Goal: Information Seeking & Learning: Understand process/instructions

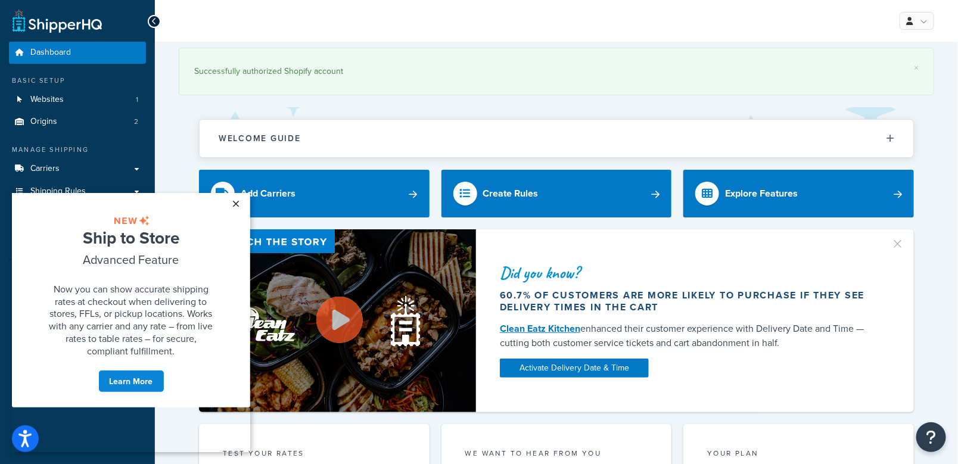
click at [234, 203] on link "×" at bounding box center [236, 202] width 21 height 21
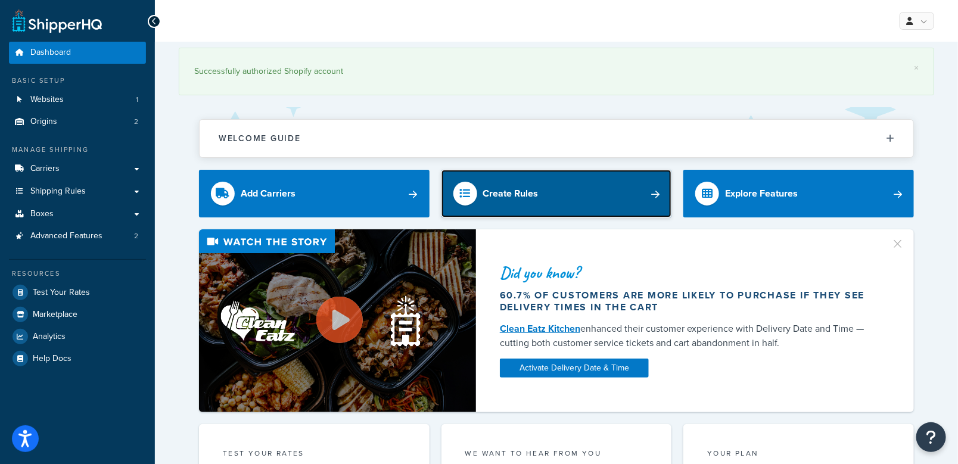
click at [529, 187] on div "Create Rules" at bounding box center [510, 193] width 55 height 17
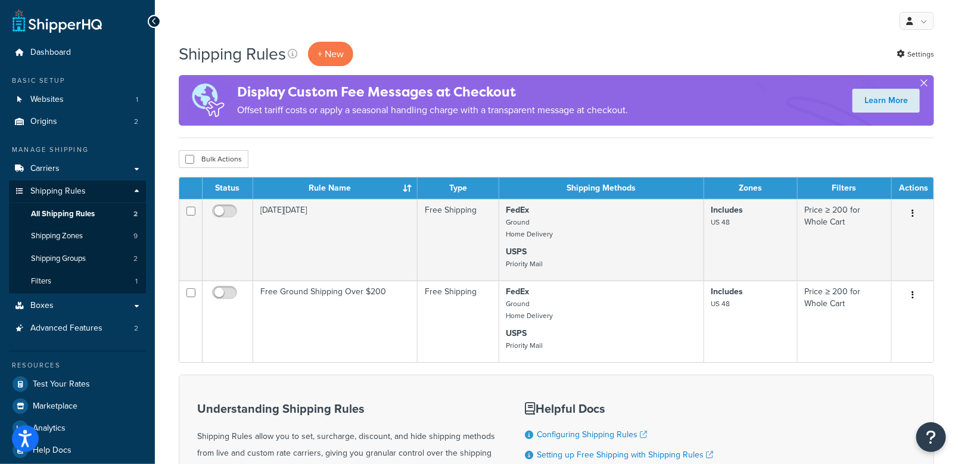
click at [925, 84] on button "button" at bounding box center [923, 85] width 3 height 3
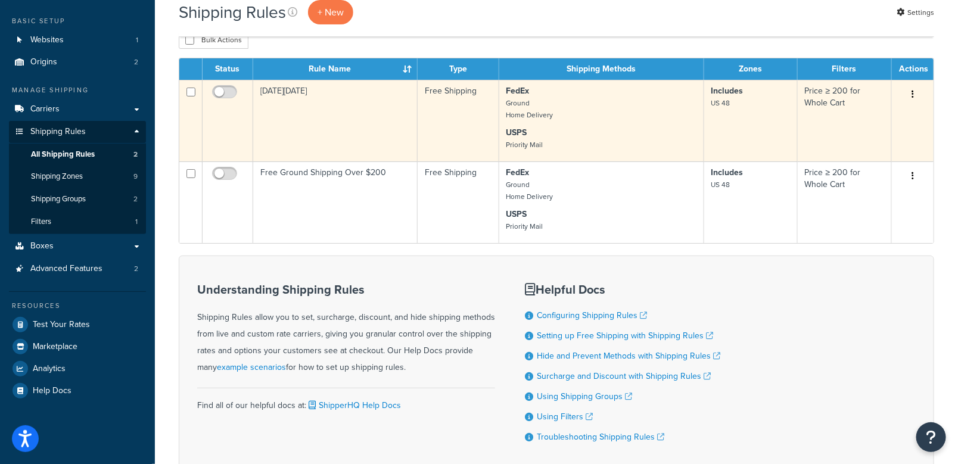
scroll to position [119, 0]
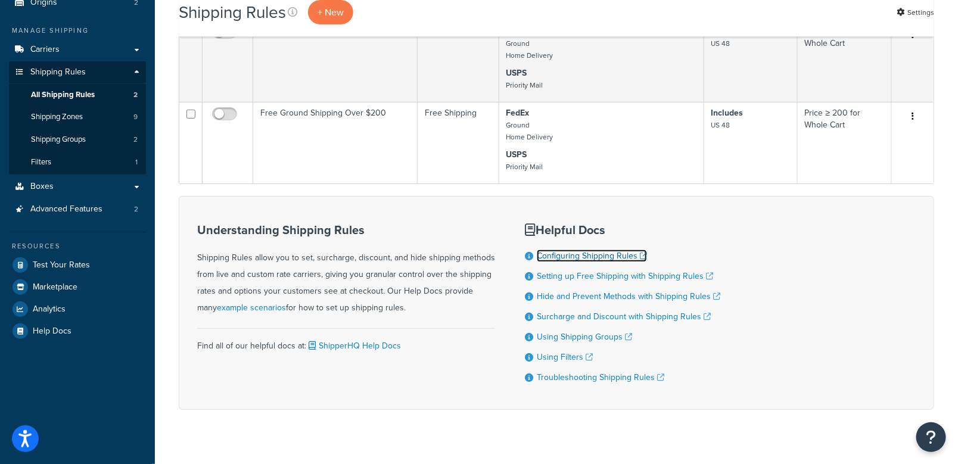
click at [569, 257] on link "Configuring Shipping Rules" at bounding box center [592, 256] width 110 height 13
